Goal: Task Accomplishment & Management: Complete application form

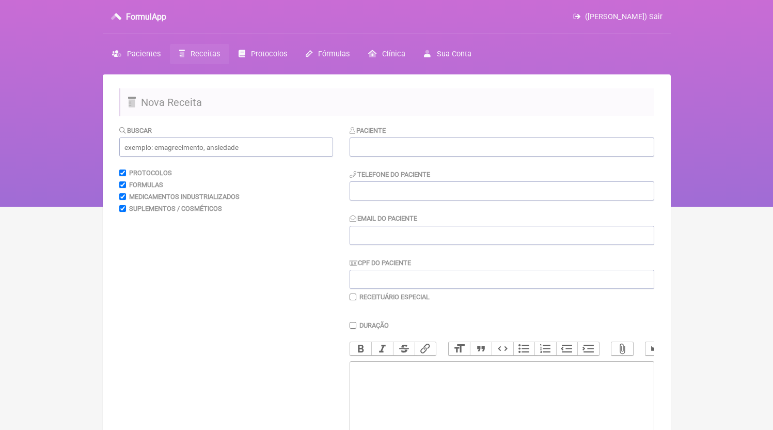
click at [390, 134] on div "Paciente" at bounding box center [502, 140] width 305 height 31
click at [390, 156] on input "text" at bounding box center [502, 146] width 305 height 19
paste input "[PERSON_NAME]"
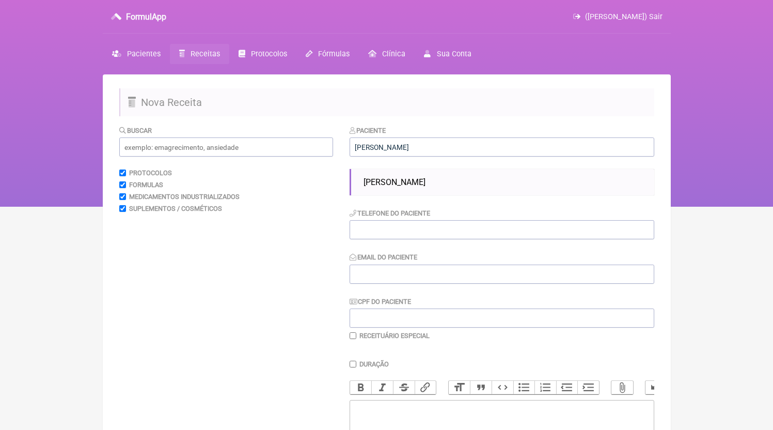
click at [449, 172] on ul "[PERSON_NAME]" at bounding box center [502, 182] width 305 height 26
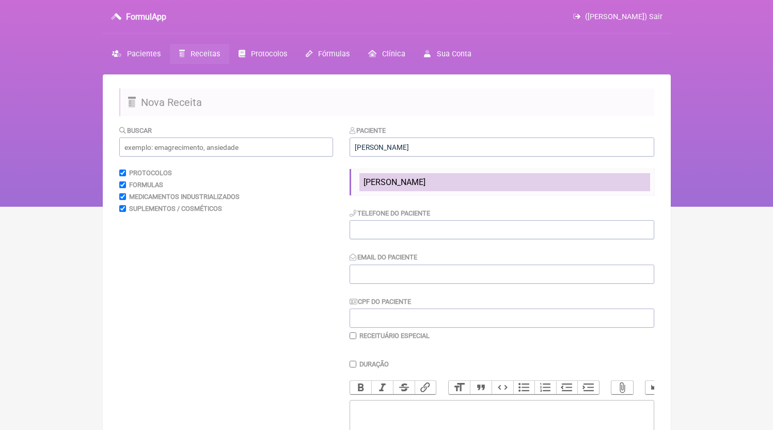
click at [449, 177] on li "[PERSON_NAME]" at bounding box center [504, 182] width 291 height 18
type input "[PERSON_NAME]"
type input "21964287416"
type input "[EMAIL_ADDRESS][DOMAIN_NAME]"
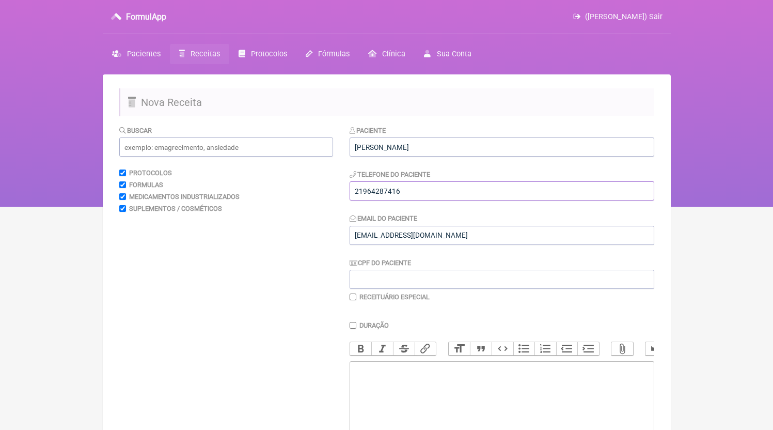
click at [429, 194] on input "21964287416" at bounding box center [502, 190] width 305 height 19
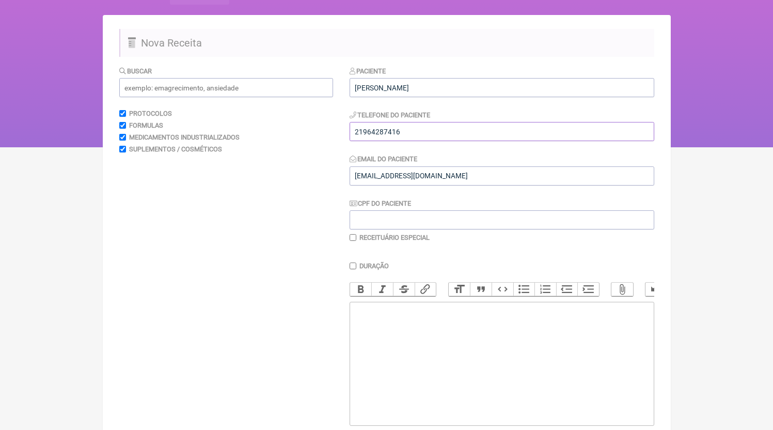
scroll to position [113, 0]
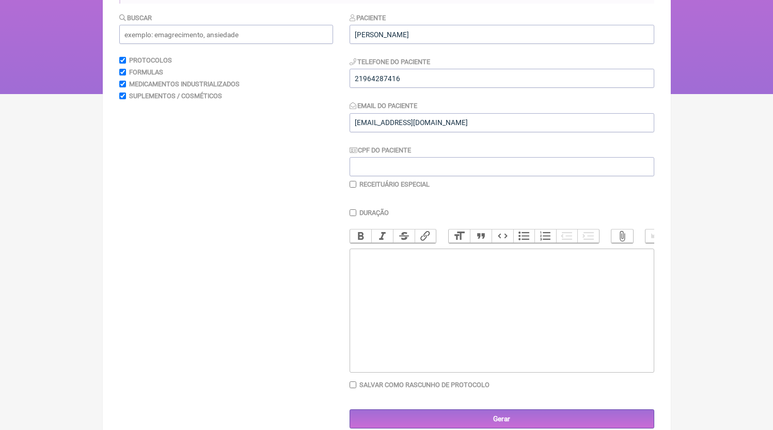
click at [428, 327] on trix-editor at bounding box center [502, 310] width 305 height 124
paste trix-editor "<div>21964287416</div>"
type trix-editor "<div>21964287416</div>"
click at [473, 35] on input "[PERSON_NAME]" at bounding box center [502, 34] width 305 height 19
type input "[PERSON_NAME]"
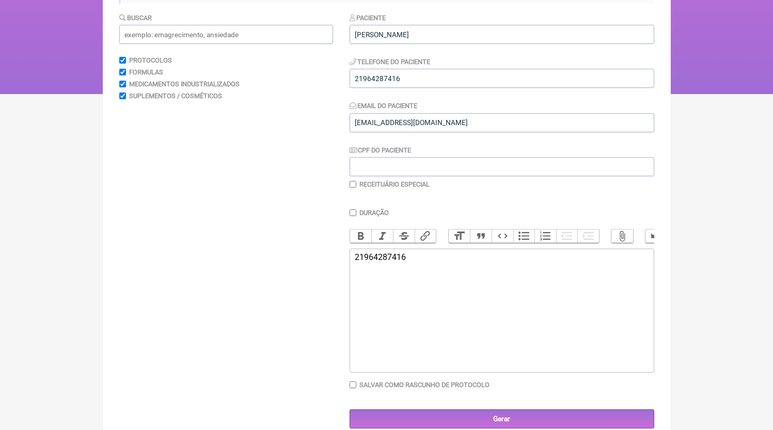
click at [463, 277] on trix-editor "21964287416" at bounding box center [502, 310] width 305 height 124
drag, startPoint x: 389, startPoint y: 267, endPoint x: 454, endPoint y: 274, distance: 64.8
click at [454, 274] on trix-editor "21964287416" at bounding box center [502, 310] width 305 height 124
click at [453, 311] on trix-editor "21964287416" at bounding box center [502, 310] width 305 height 124
paste trix-editor "<div>21964287416<br><br>21964287416<br>1) MANIPULADO<br>Melatonina 0,5mg<br>5HT…"
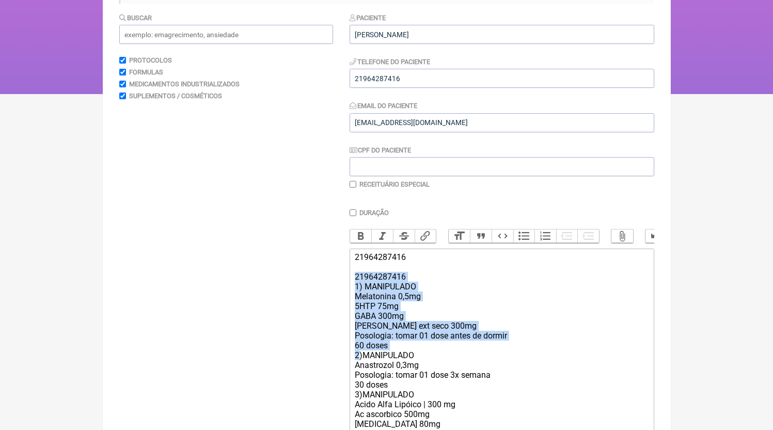
drag, startPoint x: 358, startPoint y: 366, endPoint x: 340, endPoint y: 291, distance: 77.1
click at [340, 291] on form "Buscar Protocolos Formulas Medicamentos Industrializados Suplementos / Cosmétic…" at bounding box center [386, 264] width 535 height 505
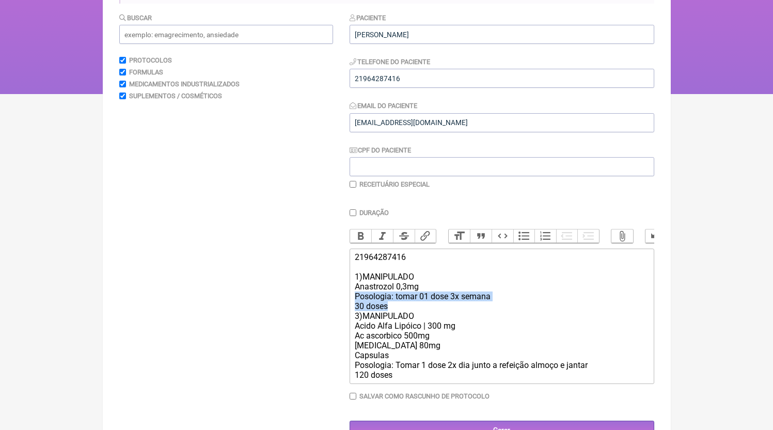
drag, startPoint x: 401, startPoint y: 318, endPoint x: 322, endPoint y: 308, distance: 79.5
click at [322, 308] on form "Buscar Protocolos Formulas Medicamentos Industrializados Suplementos / Cosmétic…" at bounding box center [386, 225] width 535 height 427
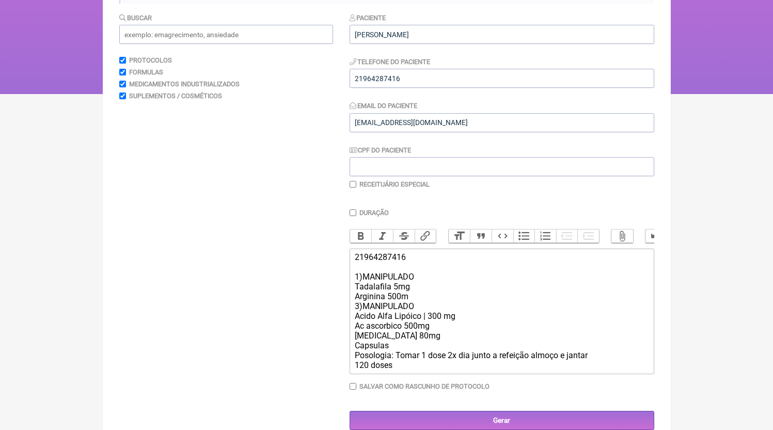
type trix-editor "<div>21964287416<br><br>1)MANIPULADO<br>Tadalafila 5mg<br>Arginina 500mg<br>3)M…"
click at [245, 32] on input "text" at bounding box center [226, 34] width 214 height 19
type input "tadalafila"
click at [424, 308] on div "21964287416 1)MANIPULADO Tadalafila 5mg Arginina 500mg 3)MANIPULADO Acido Alfa …" at bounding box center [501, 311] width 293 height 118
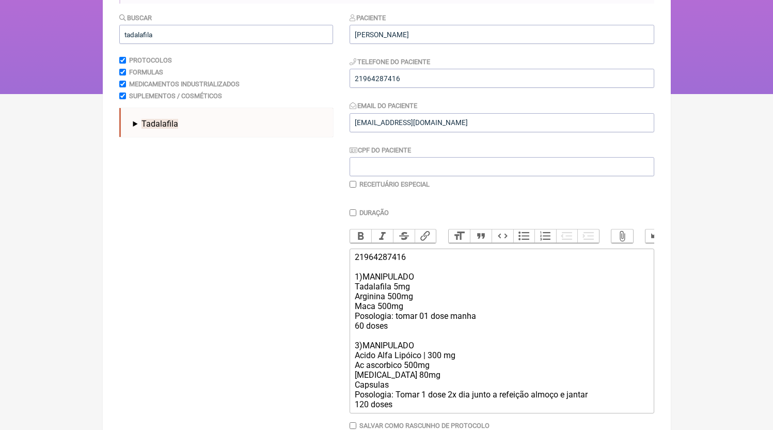
scroll to position [147, 0]
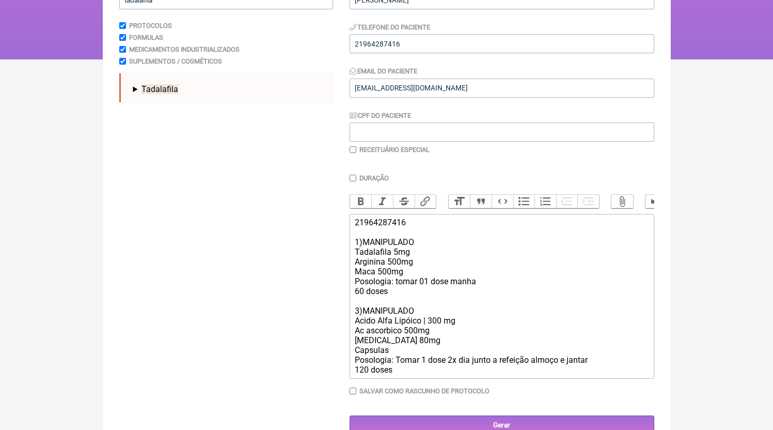
click at [439, 356] on div "21964287416 1)MANIPULADO Tadalafila 5mg Arginina 500mg Maca 500mg Posologia: to…" at bounding box center [501, 295] width 293 height 157
click at [440, 353] on div "21964287416 1)MANIPULADO Tadalafila 5mg Arginina 500mg Maca 500mg Posologia: to…" at bounding box center [501, 295] width 293 height 157
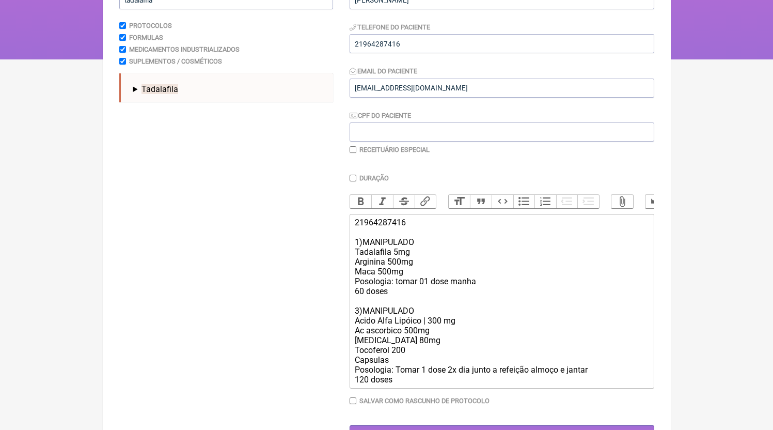
type trix-editor "<div>21964287416<br><br>1)MANIPULADO<br>Tadalafila 5mg<br>Arginina 500mg<br>Mac…"
drag, startPoint x: 416, startPoint y: 353, endPoint x: 314, endPoint y: 347, distance: 101.8
click at [314, 347] on form "Buscar tadalafila Protocolos Formulas Medicamentos Industrializados Suplementos…" at bounding box center [386, 211] width 535 height 466
